Goal: Task Accomplishment & Management: Complete application form

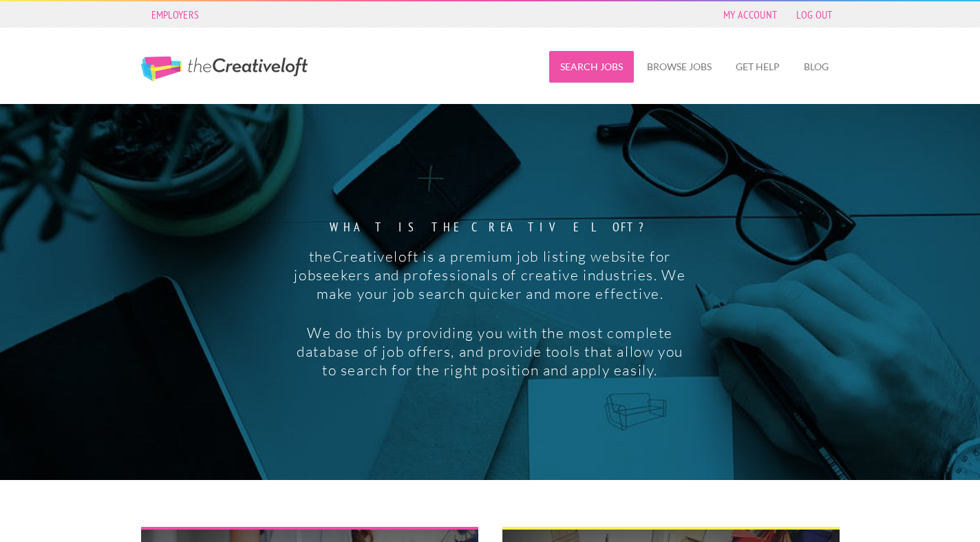
click at [572, 70] on link "Search Jobs" at bounding box center [591, 67] width 85 height 32
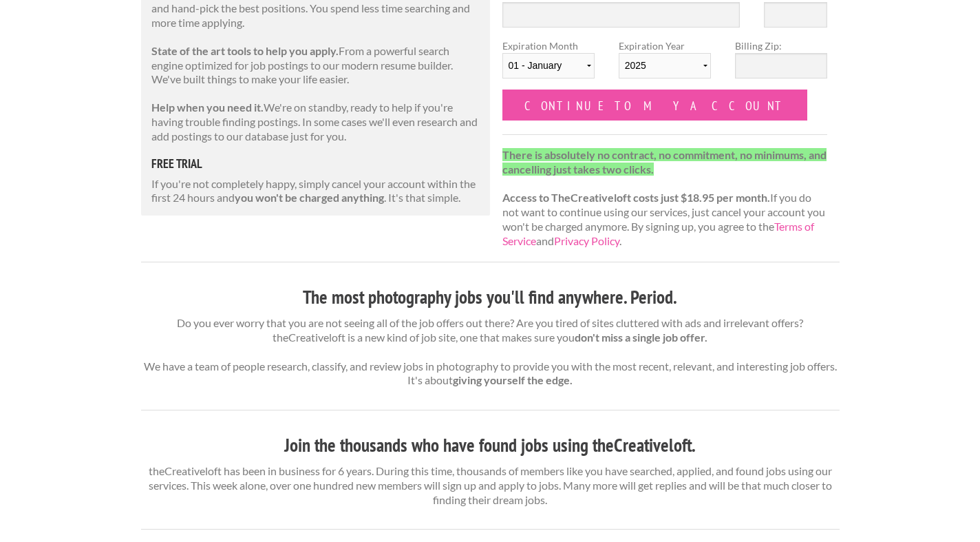
scroll to position [236, 0]
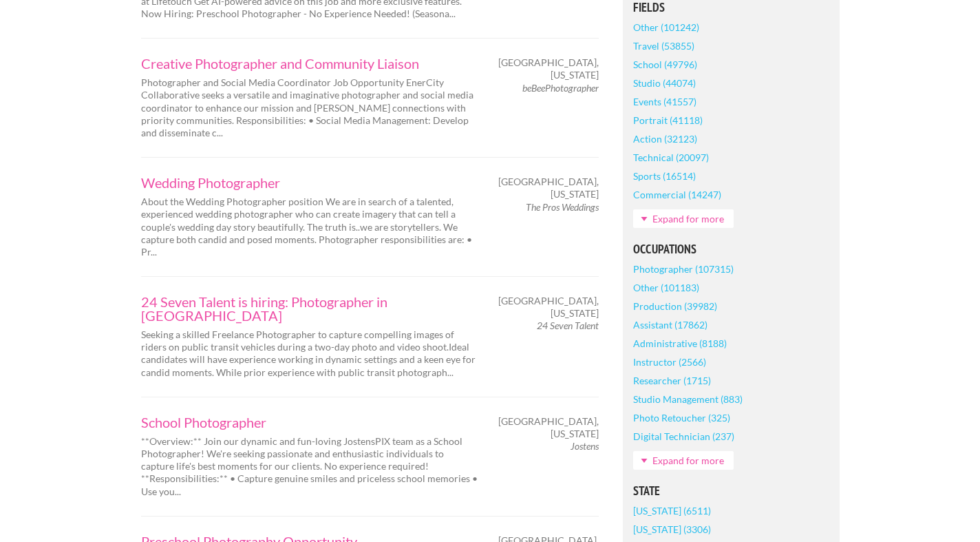
scroll to position [488, 0]
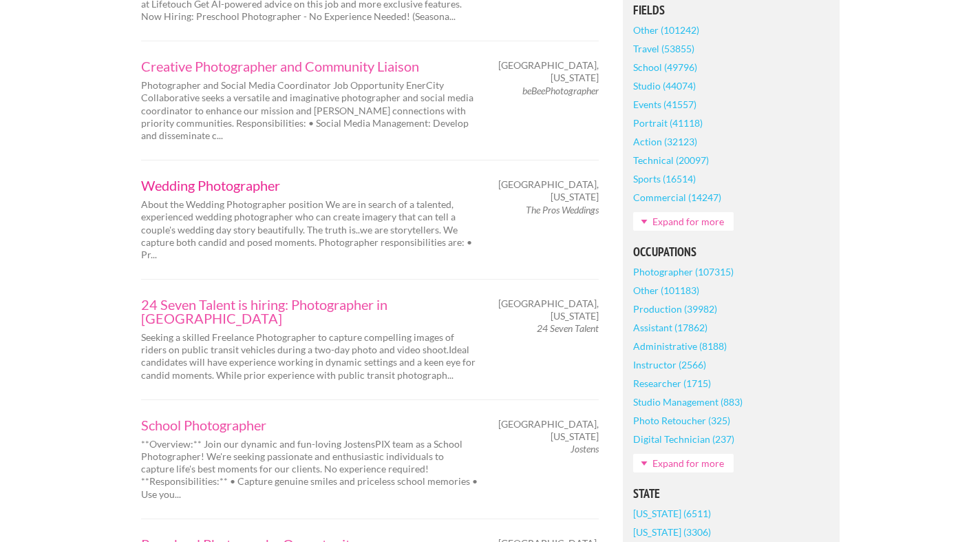
click at [175, 178] on link "Wedding Photographer" at bounding box center [309, 185] width 337 height 14
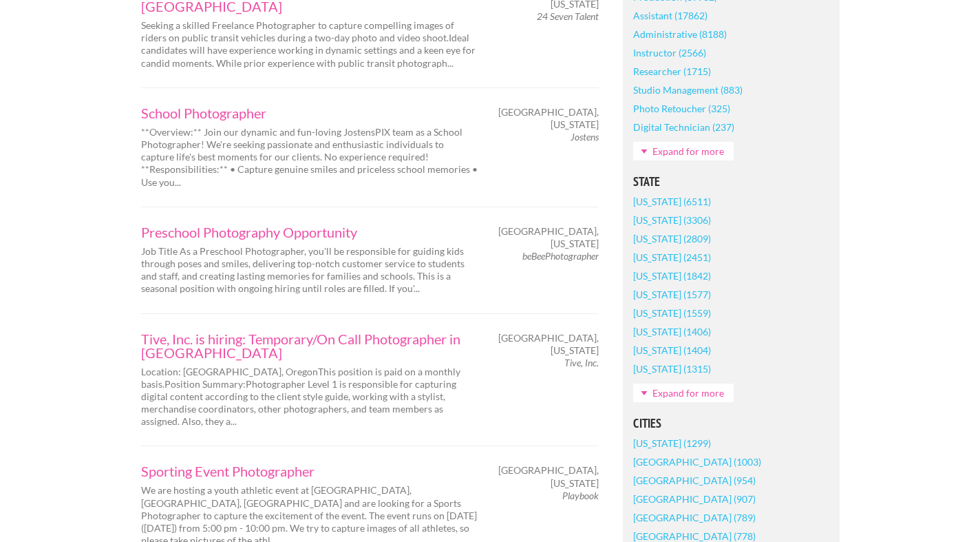
scroll to position [801, 0]
click at [175, 330] on link "Tive, Inc. is hiring: Temporary/On Call Photographer in [GEOGRAPHIC_DATA]" at bounding box center [309, 344] width 337 height 28
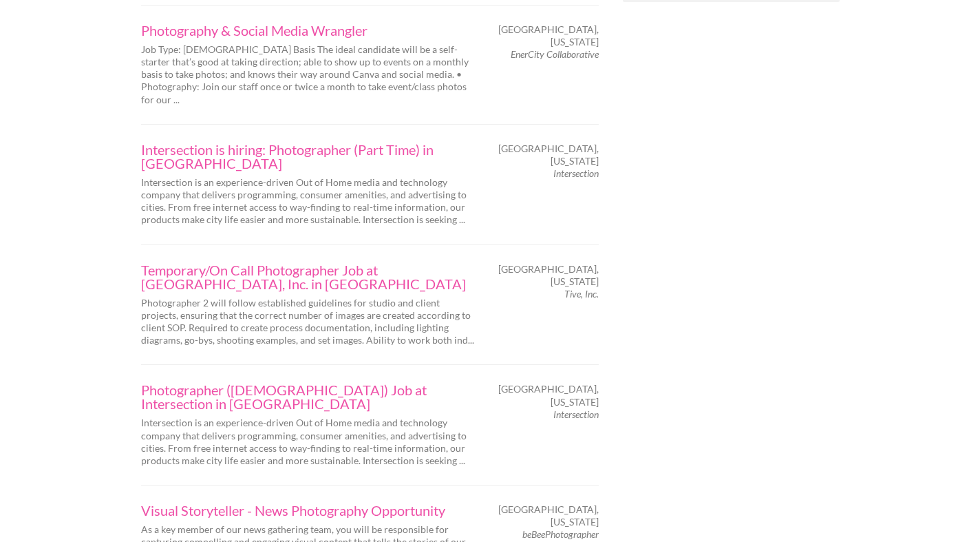
scroll to position [1588, 0]
click at [169, 503] on link "Visual Storyteller - News Photography Opportunity" at bounding box center [309, 510] width 337 height 14
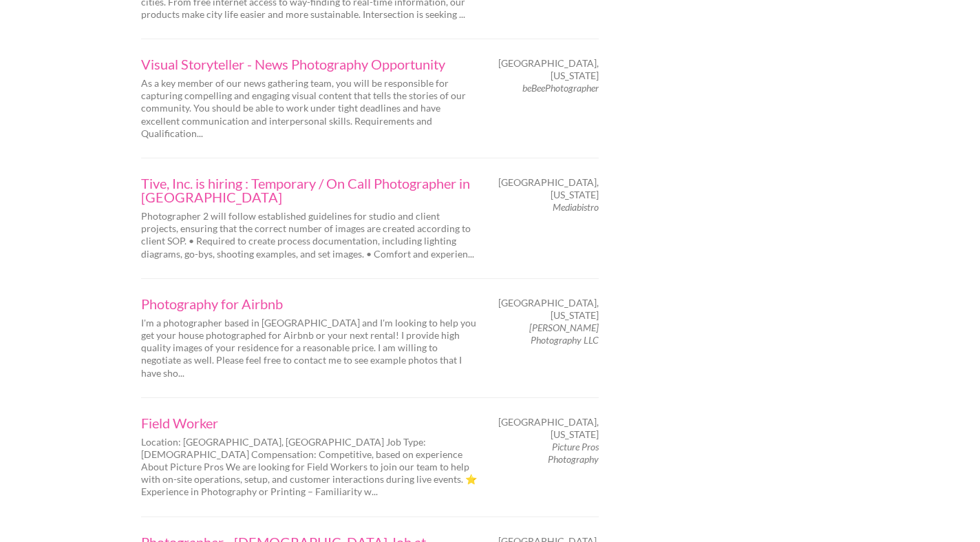
scroll to position [2038, 0]
